Goal: Task Accomplishment & Management: Use online tool/utility

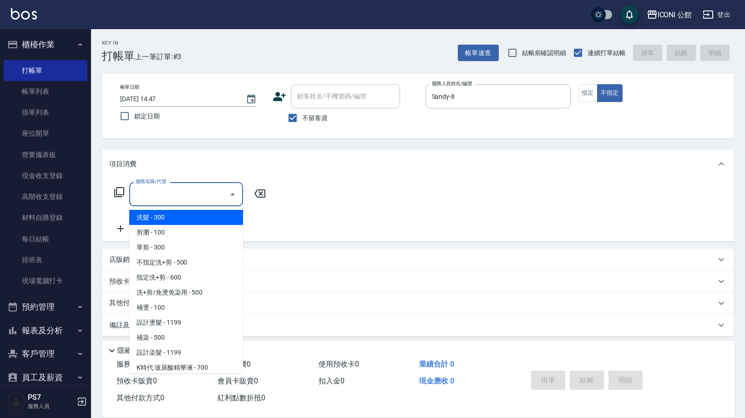
scroll to position [13, 0]
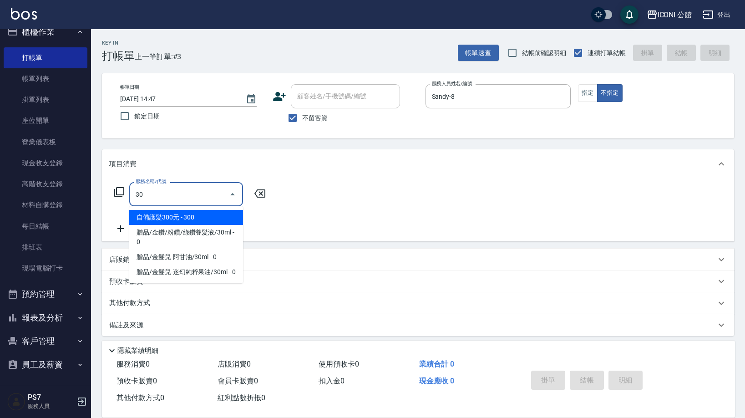
type input "3"
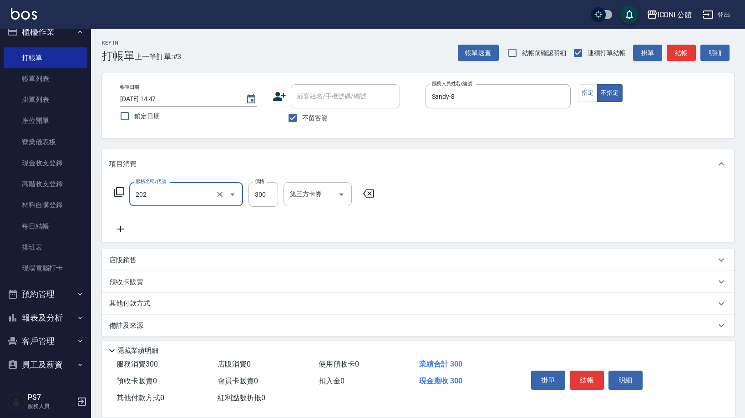
type input "單剪(202)"
type input "400"
click at [589, 95] on button "指定" at bounding box center [588, 93] width 20 height 18
click at [584, 384] on button "結帳" at bounding box center [587, 379] width 34 height 19
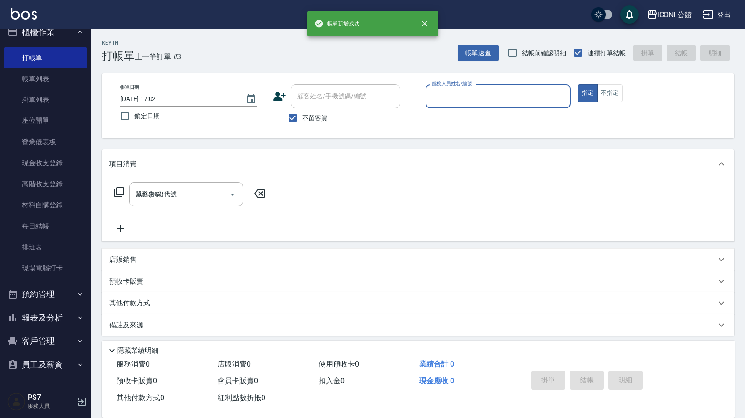
type input "[DATE] 17:02"
type input "78"
click at [587, 93] on button "指定" at bounding box center [588, 93] width 20 height 18
type button "true"
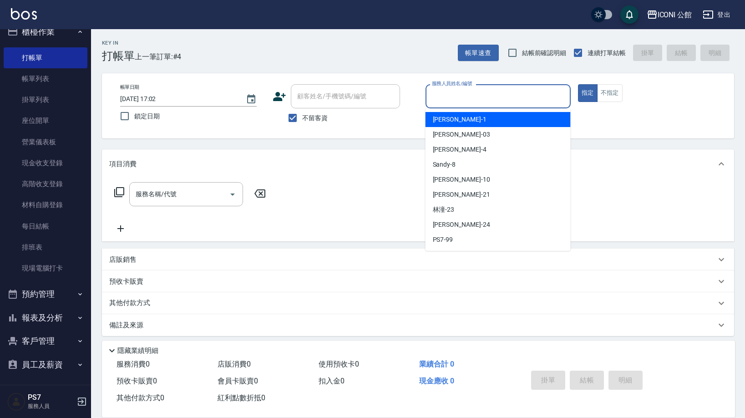
click at [528, 99] on input "服務人員姓名/編號" at bounding box center [497, 96] width 137 height 16
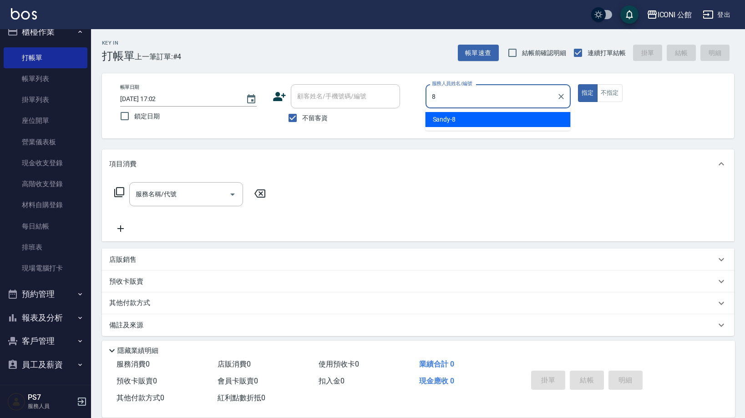
type input "Sandy-8"
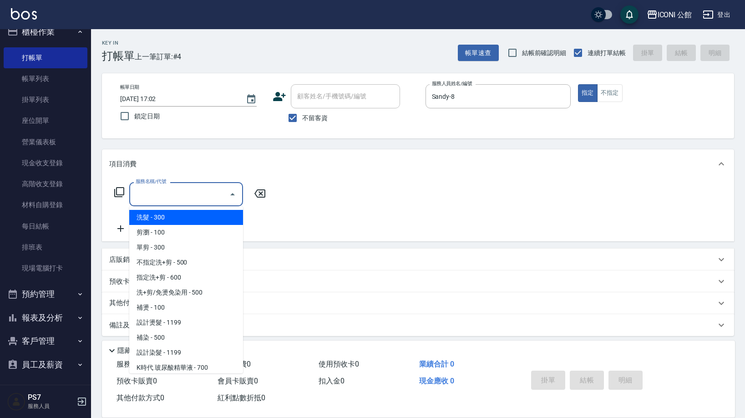
click at [177, 197] on input "服務名稱/代號" at bounding box center [179, 194] width 92 height 16
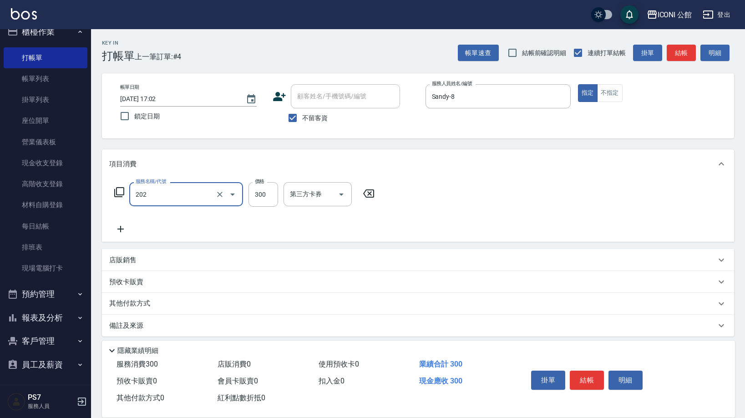
type input "單剪(202)"
click at [122, 190] on icon at bounding box center [119, 192] width 11 height 11
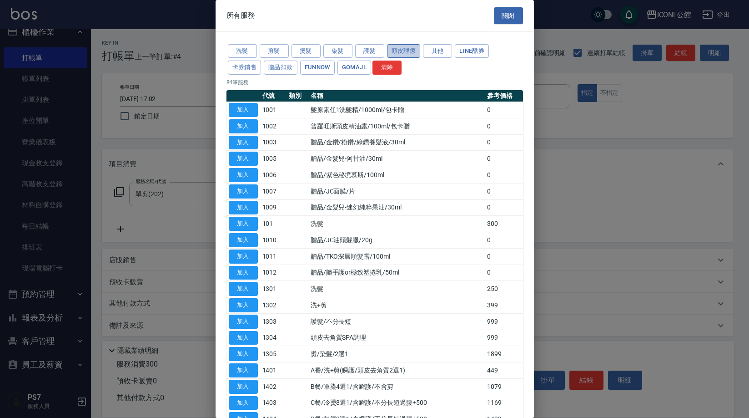
click at [395, 49] on button "頭皮理療" at bounding box center [404, 51] width 34 height 14
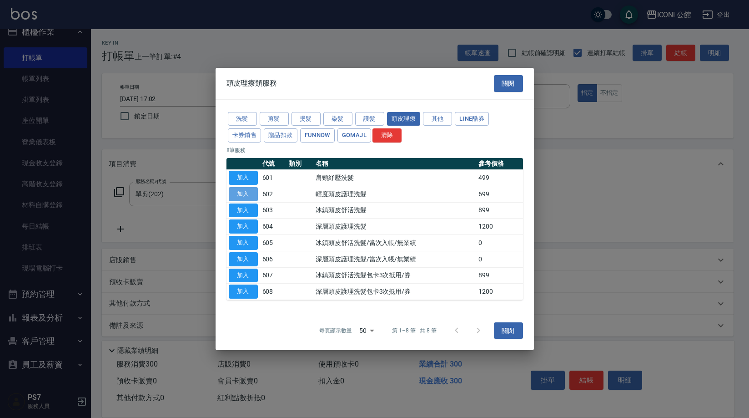
click at [248, 196] on button "加入" at bounding box center [243, 194] width 29 height 14
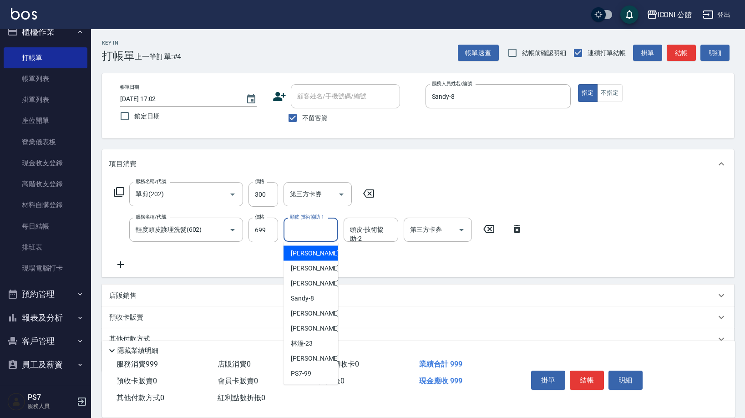
click at [298, 235] on input "頭皮-技術協助-1" at bounding box center [311, 230] width 46 height 16
type input "[PERSON_NAME]-21"
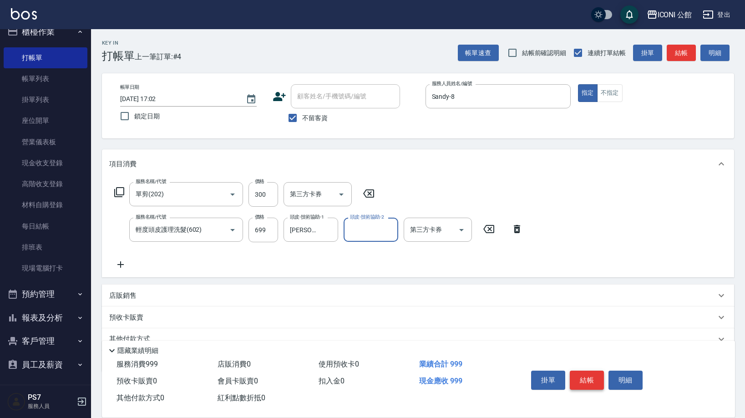
click at [597, 371] on button "結帳" at bounding box center [587, 379] width 34 height 19
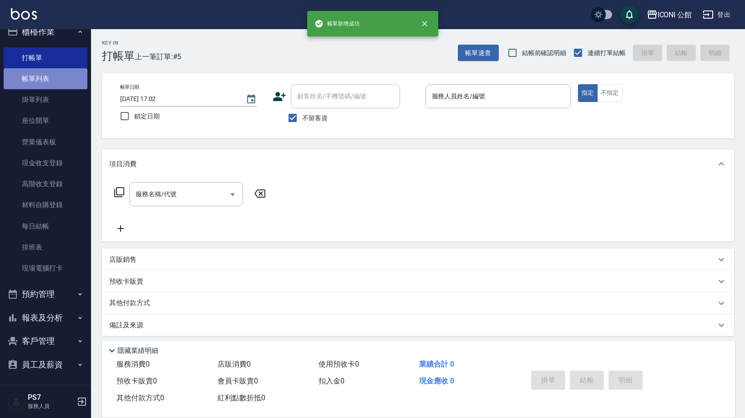
click at [62, 85] on link "帳單列表" at bounding box center [46, 78] width 84 height 21
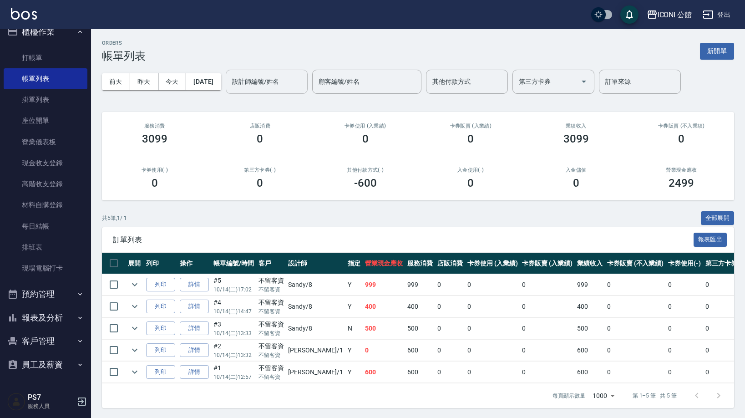
click at [275, 85] on div "設計師編號/姓名 設計師編號/姓名" at bounding box center [267, 82] width 82 height 24
type input "Sandy-8"
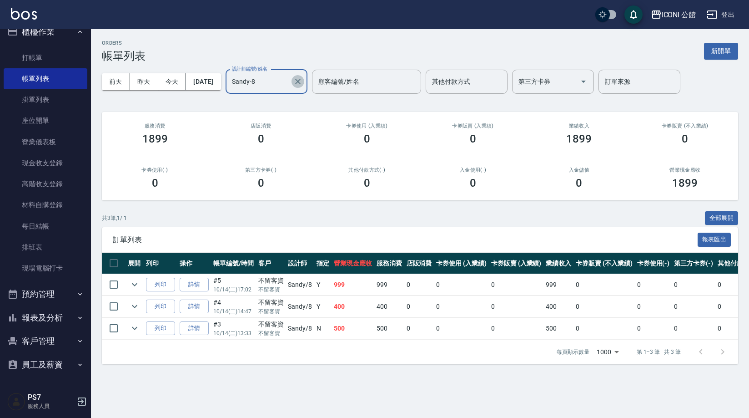
click at [304, 80] on button "Clear" at bounding box center [298, 81] width 13 height 13
